Goal: Subscribe to service/newsletter

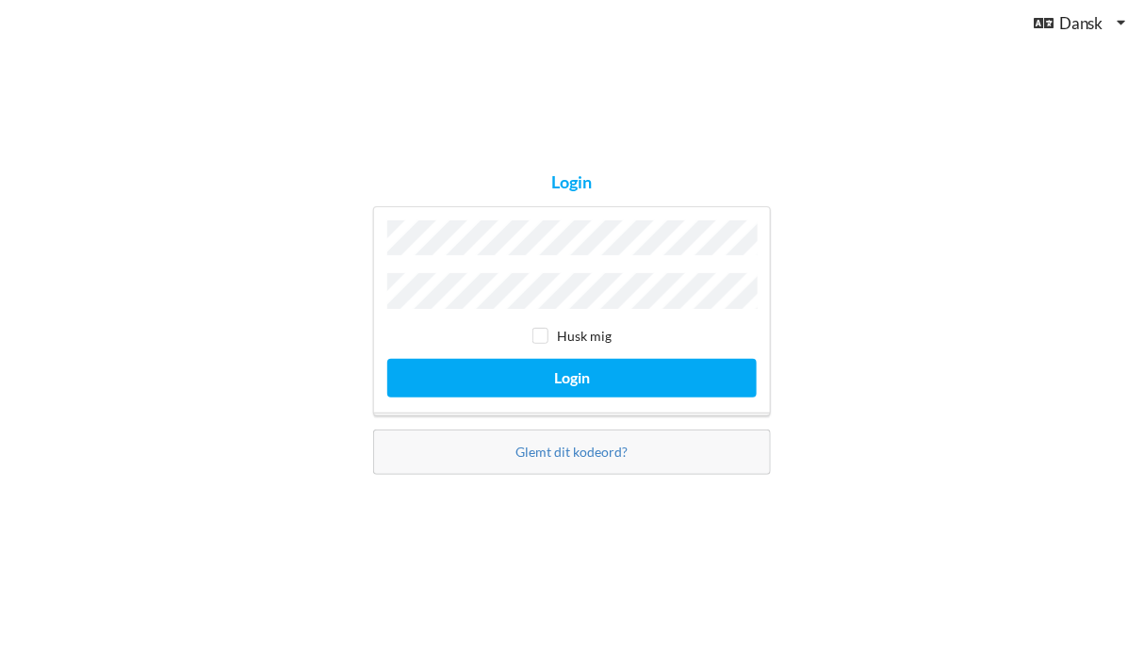
click at [387, 359] on button "Login" at bounding box center [571, 378] width 369 height 39
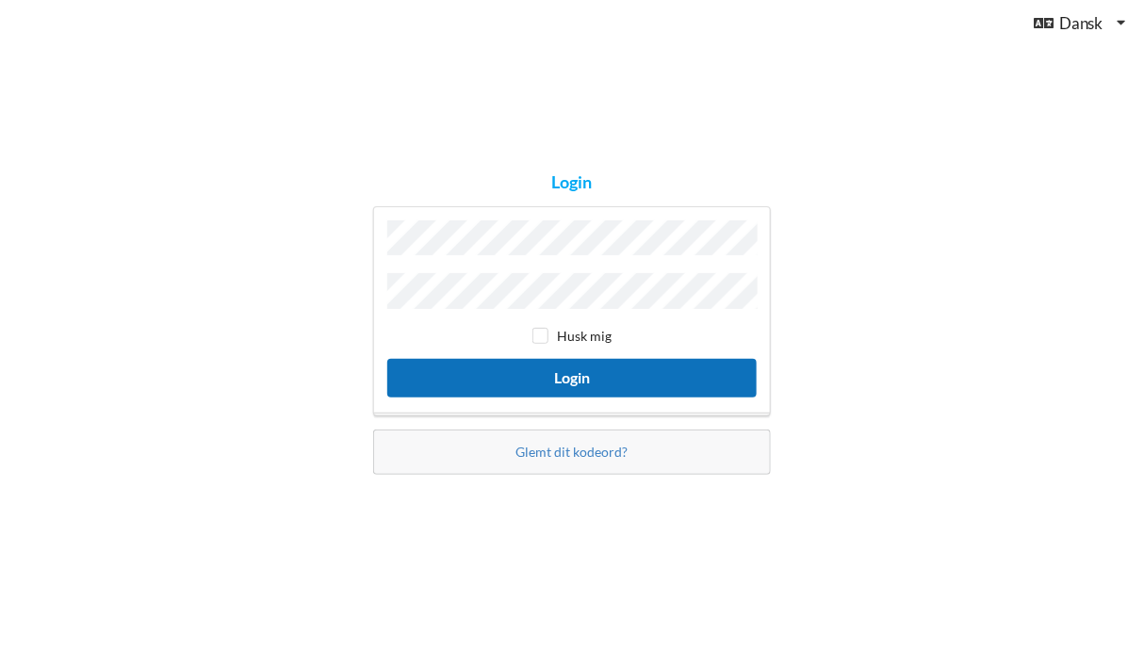
click at [593, 386] on button "Login" at bounding box center [571, 378] width 369 height 39
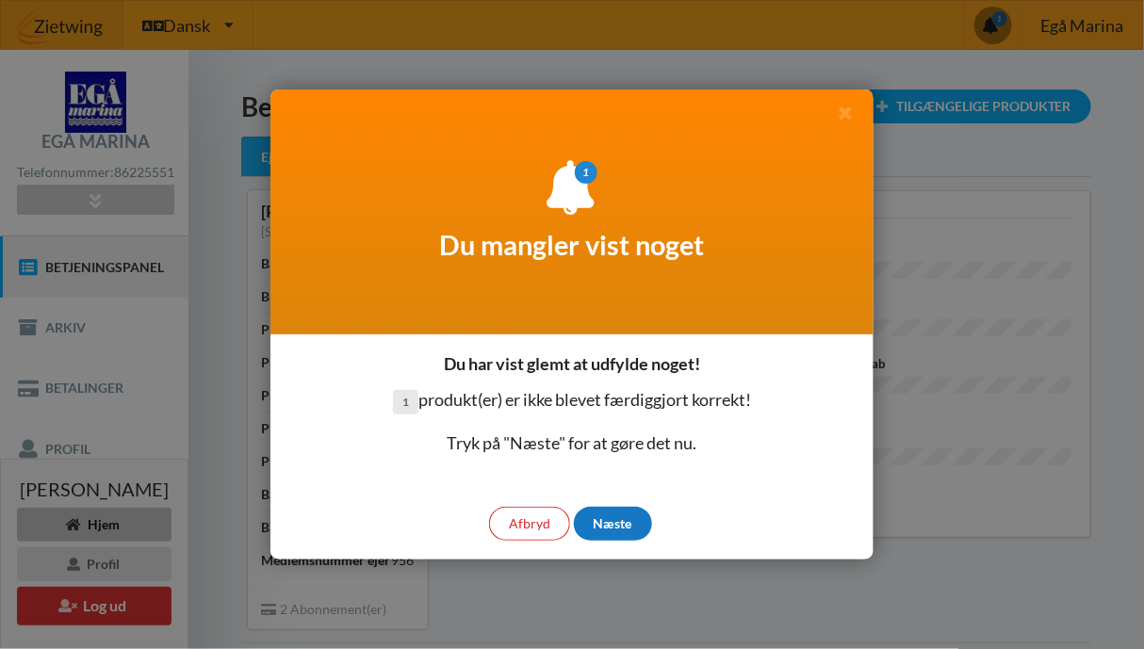
click at [599, 524] on div "Næste" at bounding box center [613, 524] width 78 height 34
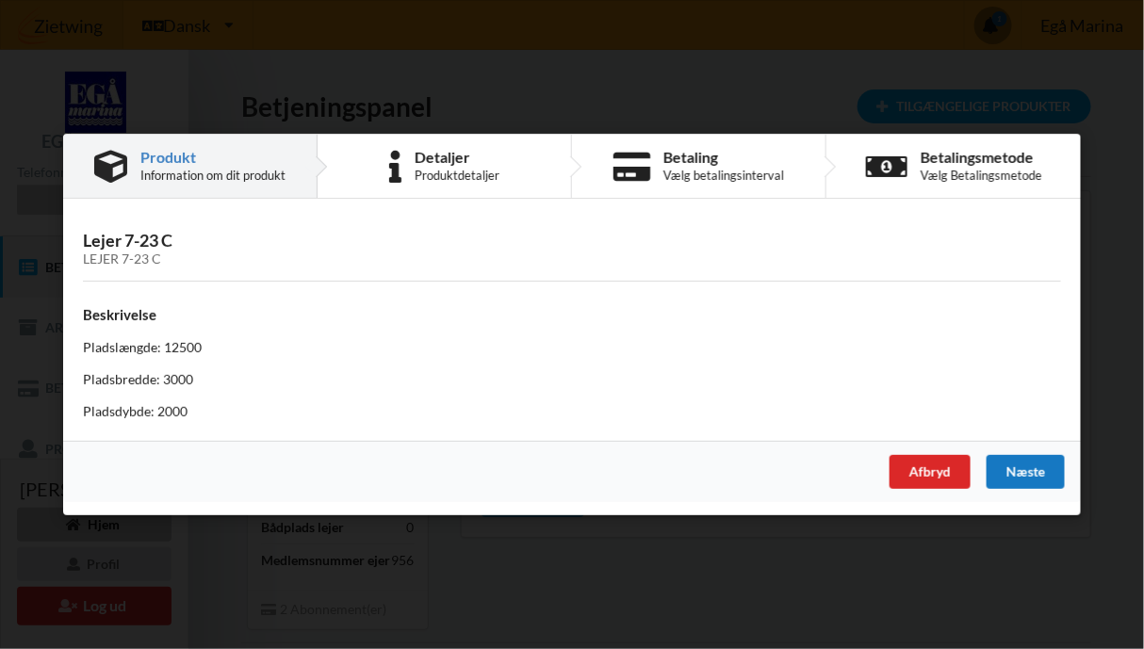
click at [1033, 477] on div "Næste" at bounding box center [1026, 472] width 78 height 34
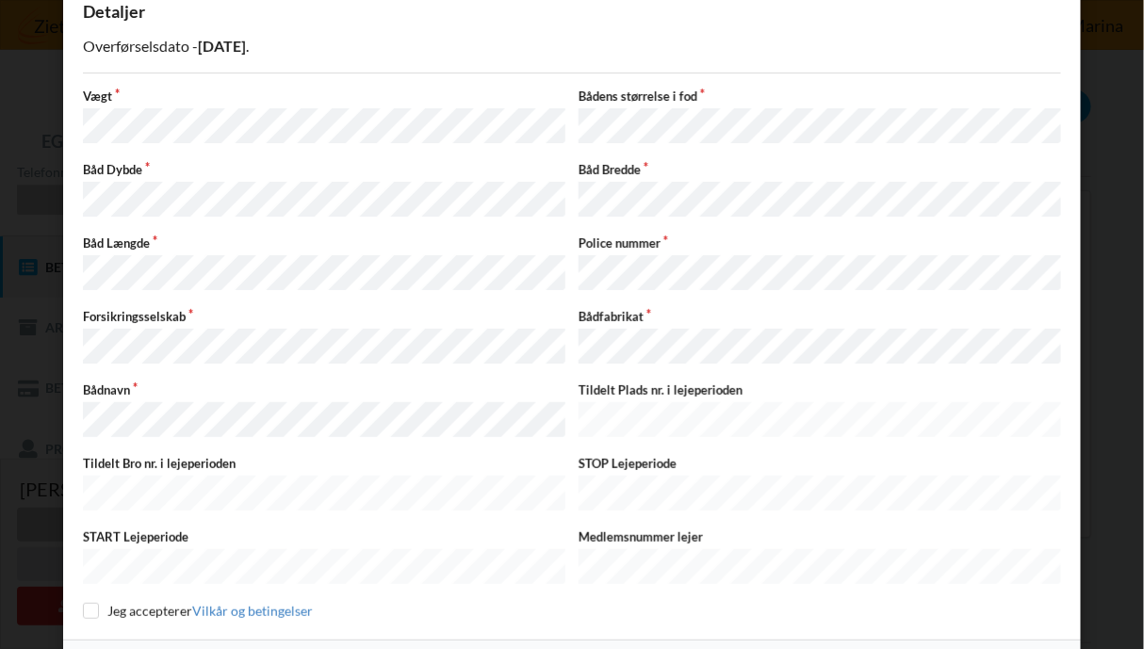
scroll to position [155, 0]
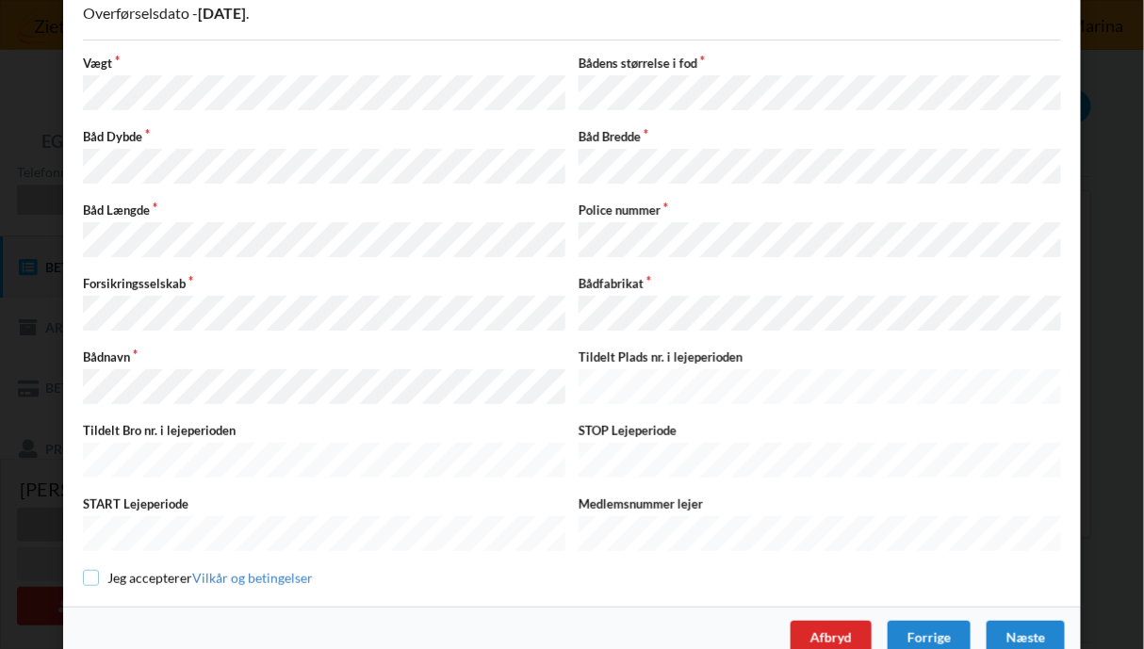
click at [86, 570] on input "checkbox" at bounding box center [91, 578] width 16 height 16
checkbox input "true"
click at [1017, 621] on div "Næste" at bounding box center [1026, 638] width 78 height 34
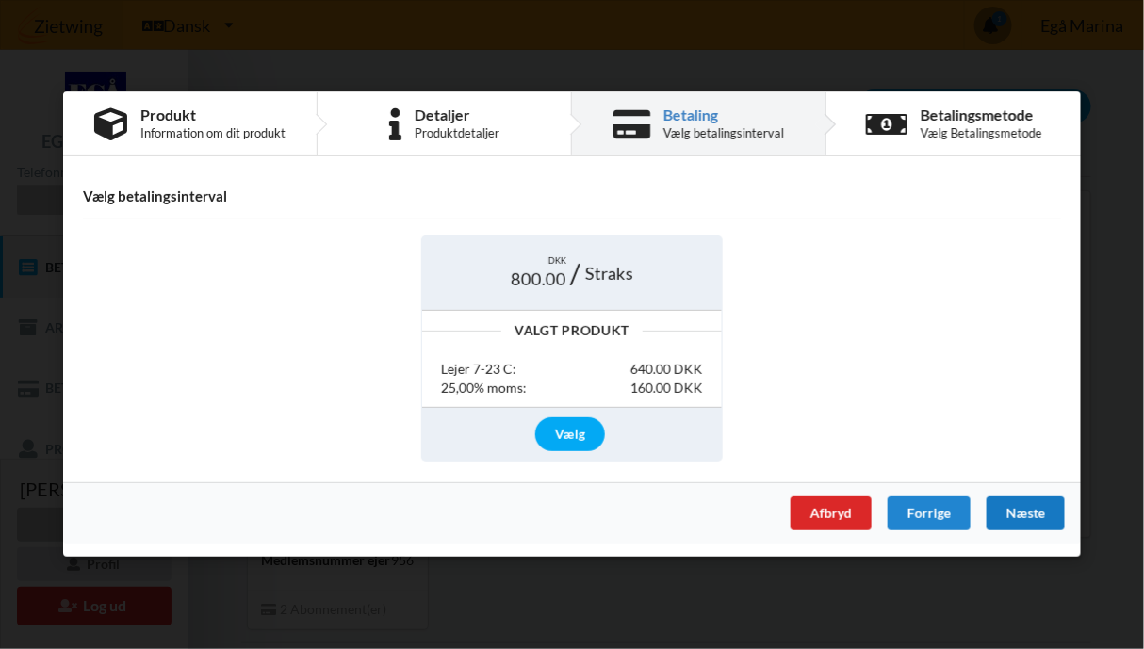
click at [1025, 515] on div "Næste" at bounding box center [1026, 515] width 78 height 34
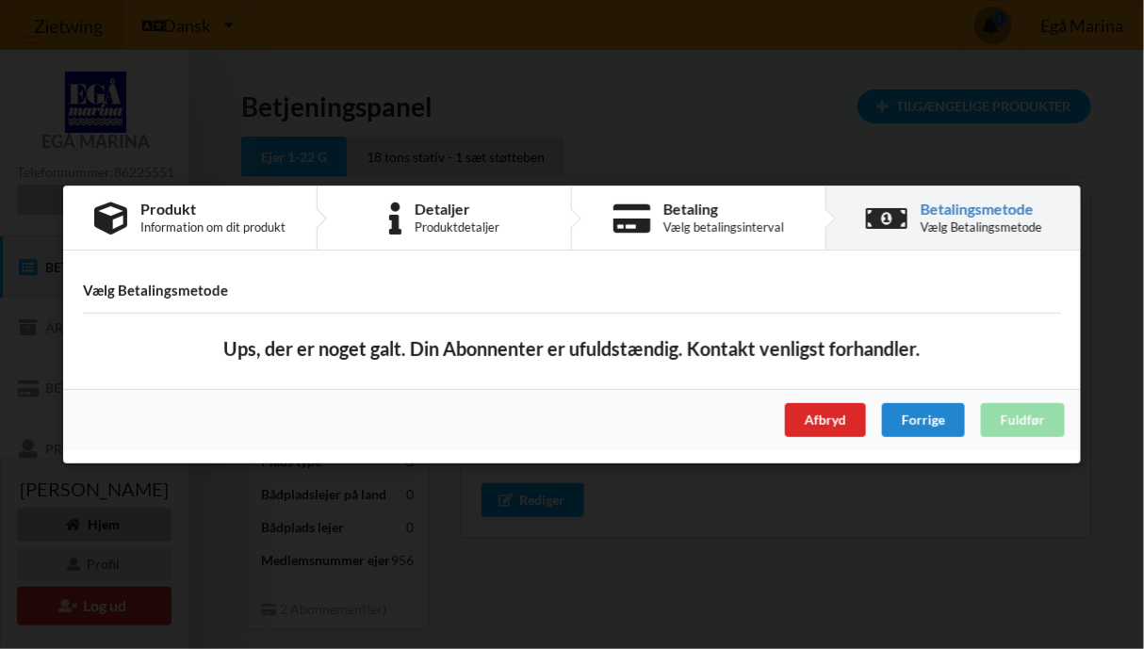
click at [1016, 422] on div "Afbryd Forrige Fuldfør" at bounding box center [572, 419] width 1018 height 61
click at [917, 425] on div "Forrige" at bounding box center [923, 420] width 83 height 34
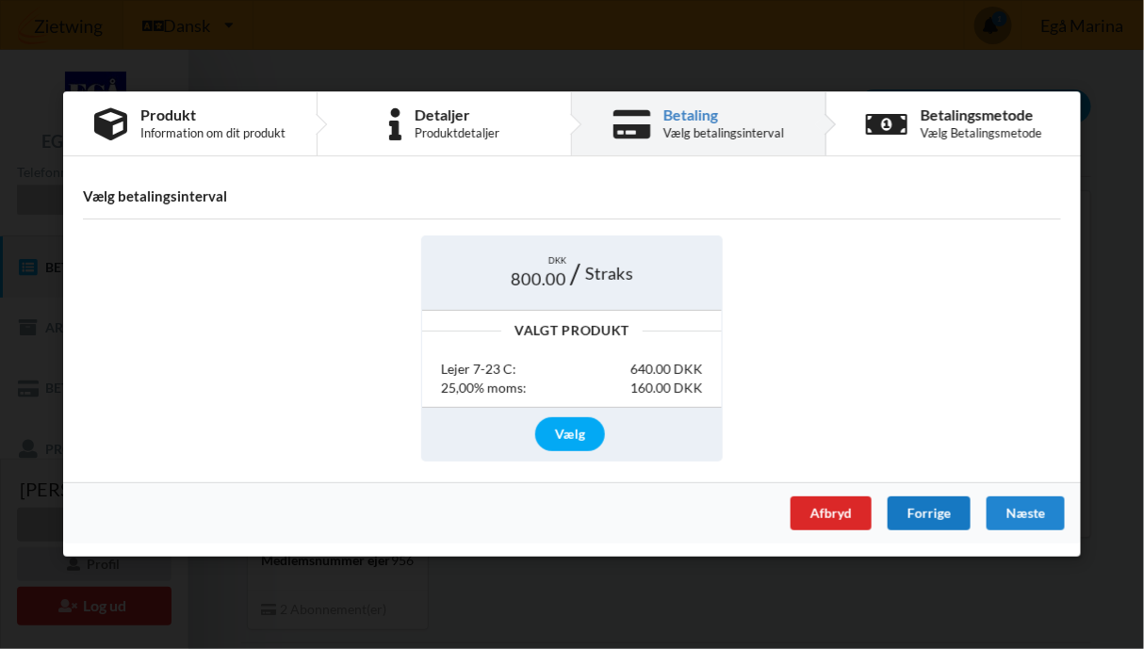
click at [924, 509] on div "Forrige" at bounding box center [929, 515] width 83 height 34
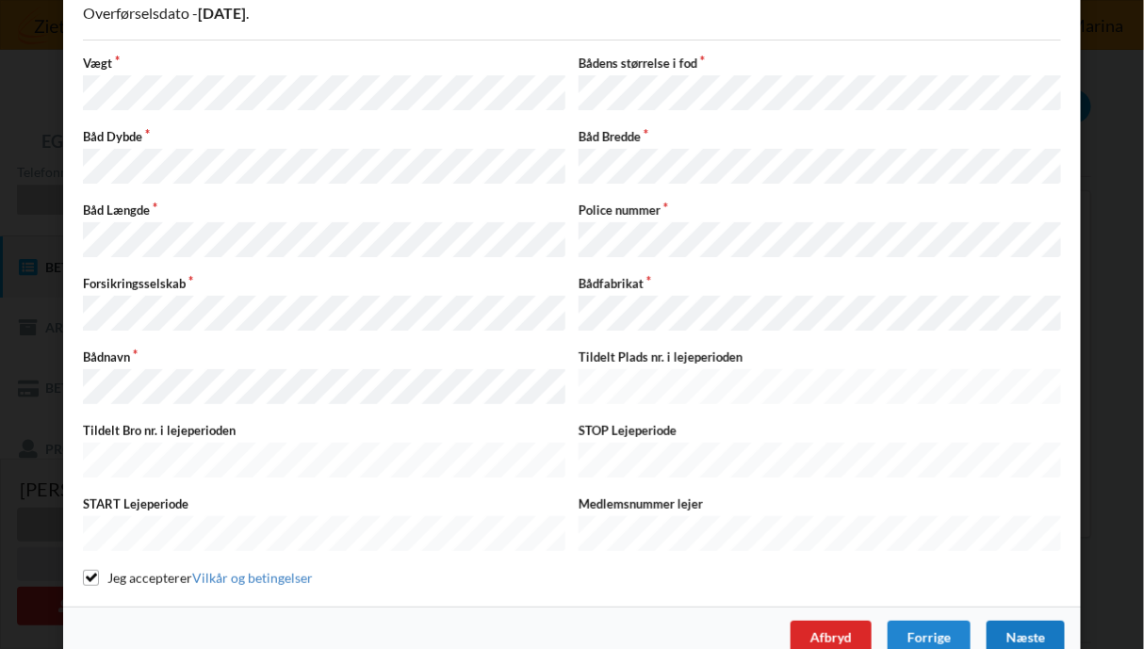
click at [1037, 621] on div "Næste" at bounding box center [1026, 638] width 78 height 34
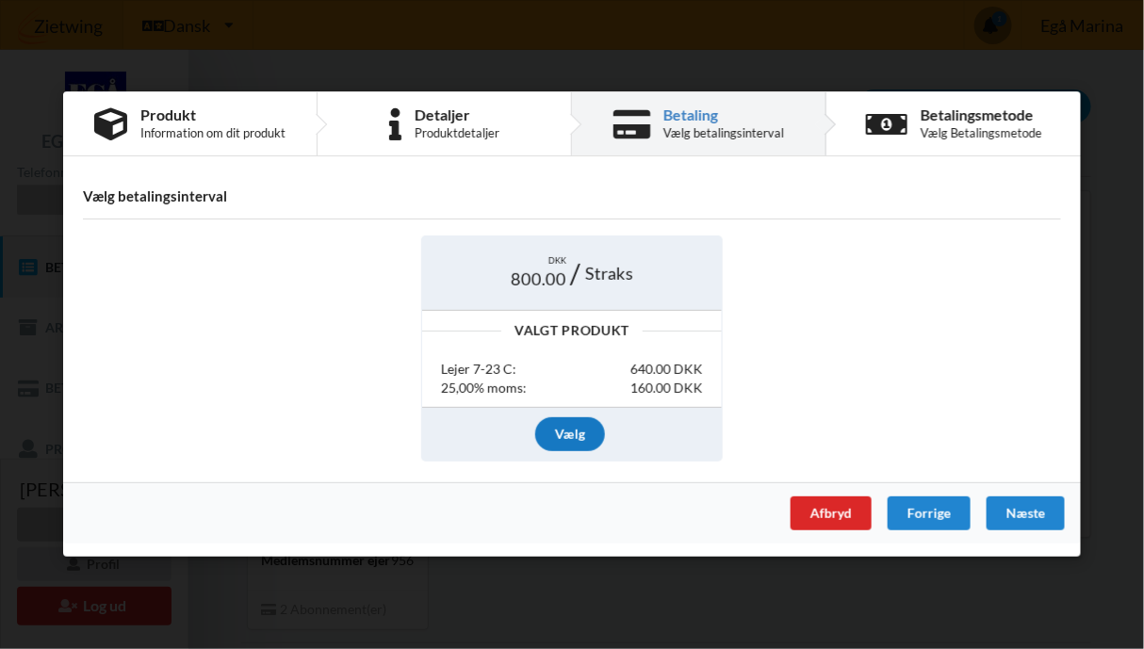
click at [566, 431] on div "Vælg" at bounding box center [570, 435] width 70 height 34
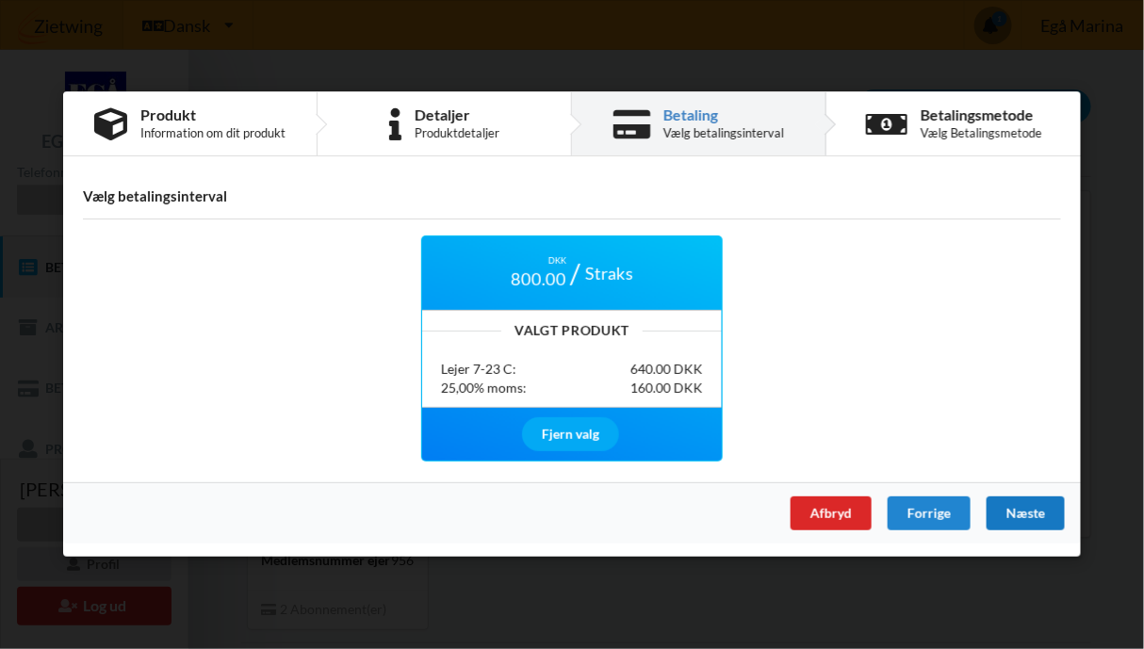
click at [1009, 518] on div "Næste" at bounding box center [1026, 515] width 78 height 34
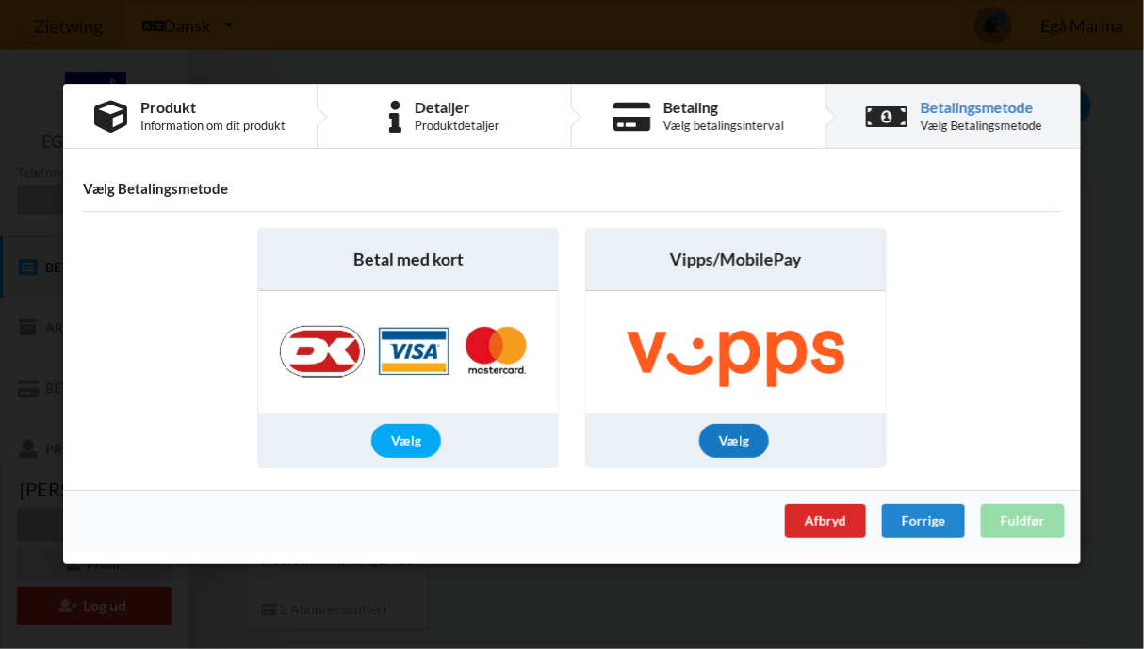
click at [744, 446] on div "Vælg" at bounding box center [734, 442] width 70 height 34
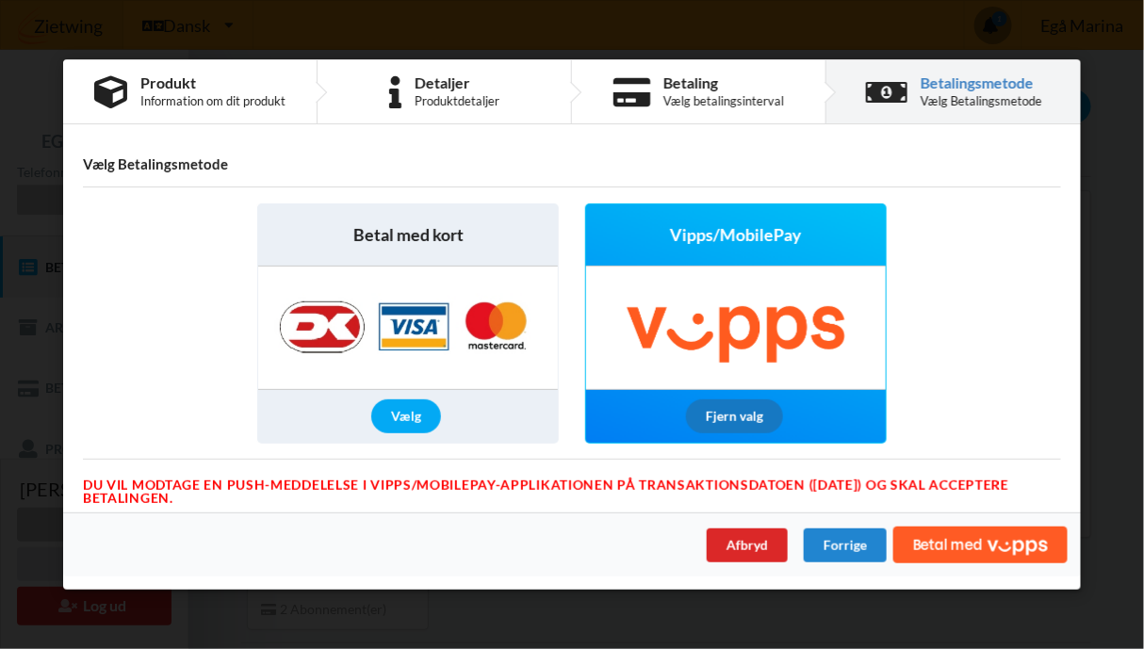
click at [736, 422] on div "Fjern valg" at bounding box center [734, 418] width 97 height 34
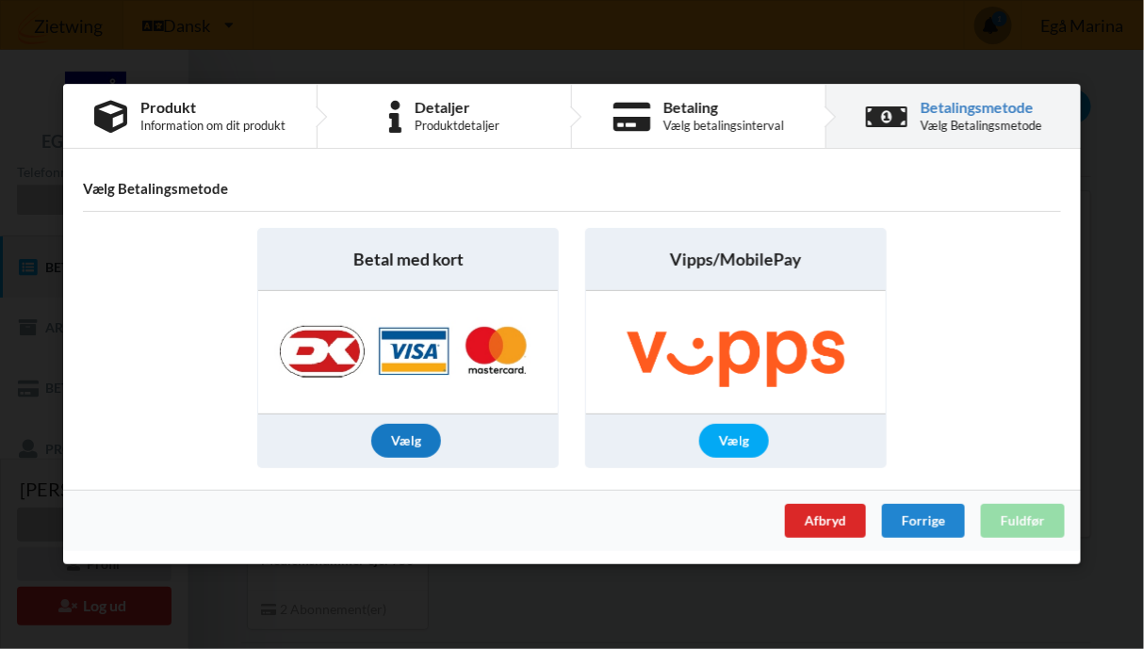
click at [407, 447] on div "Vælg" at bounding box center [406, 442] width 70 height 34
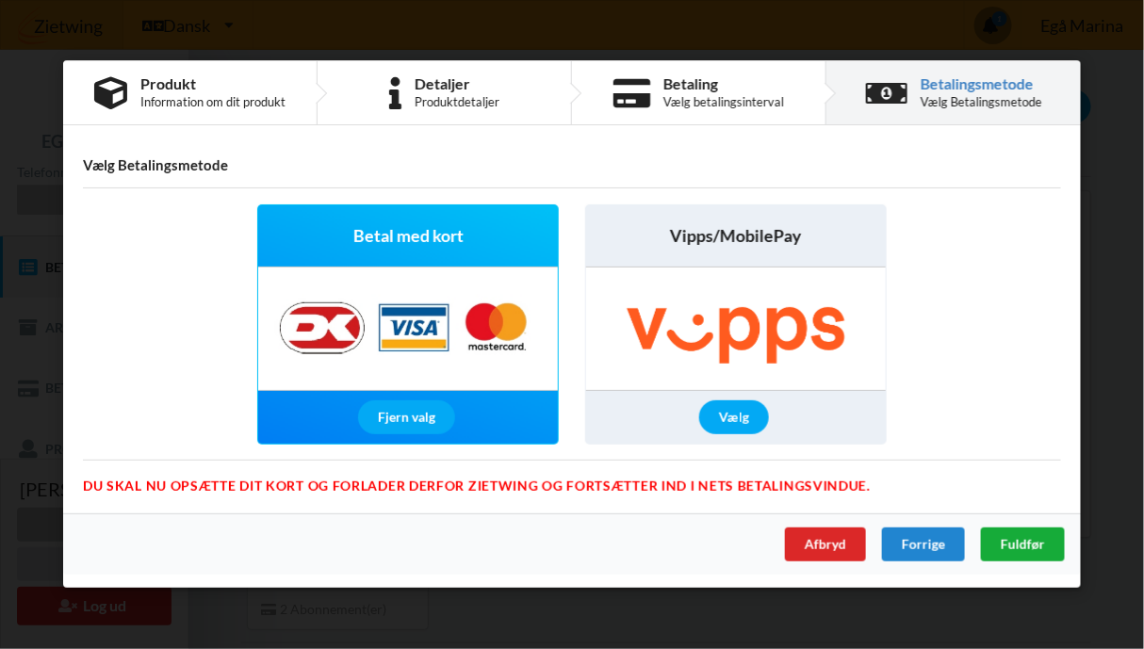
click at [1026, 541] on span "Fuldfør" at bounding box center [1023, 545] width 44 height 16
